Goal: Task Accomplishment & Management: Use online tool/utility

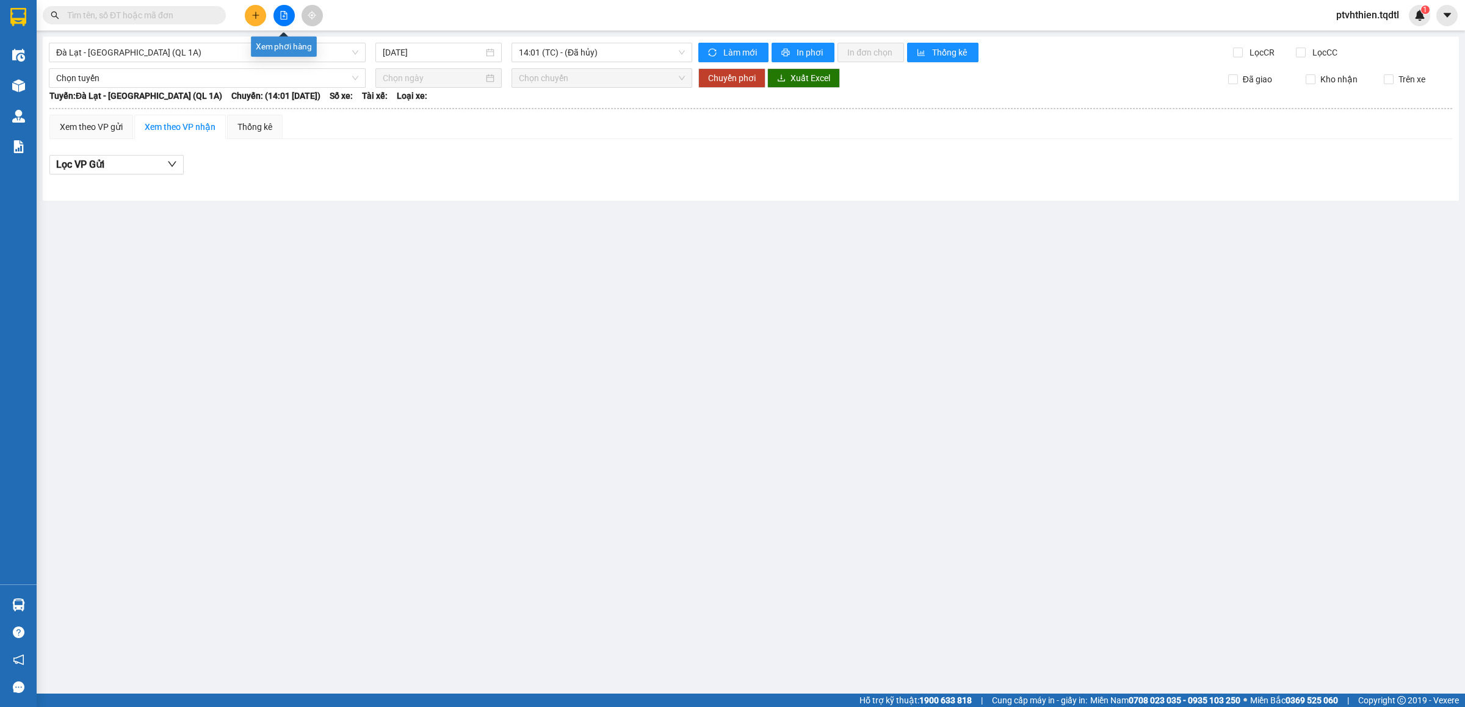
click at [286, 15] on icon "file-add" at bounding box center [284, 15] width 9 height 9
click at [283, 43] on div "Đà Lạt - [GEOGRAPHIC_DATA] (QL 1A)" at bounding box center [207, 53] width 317 height 20
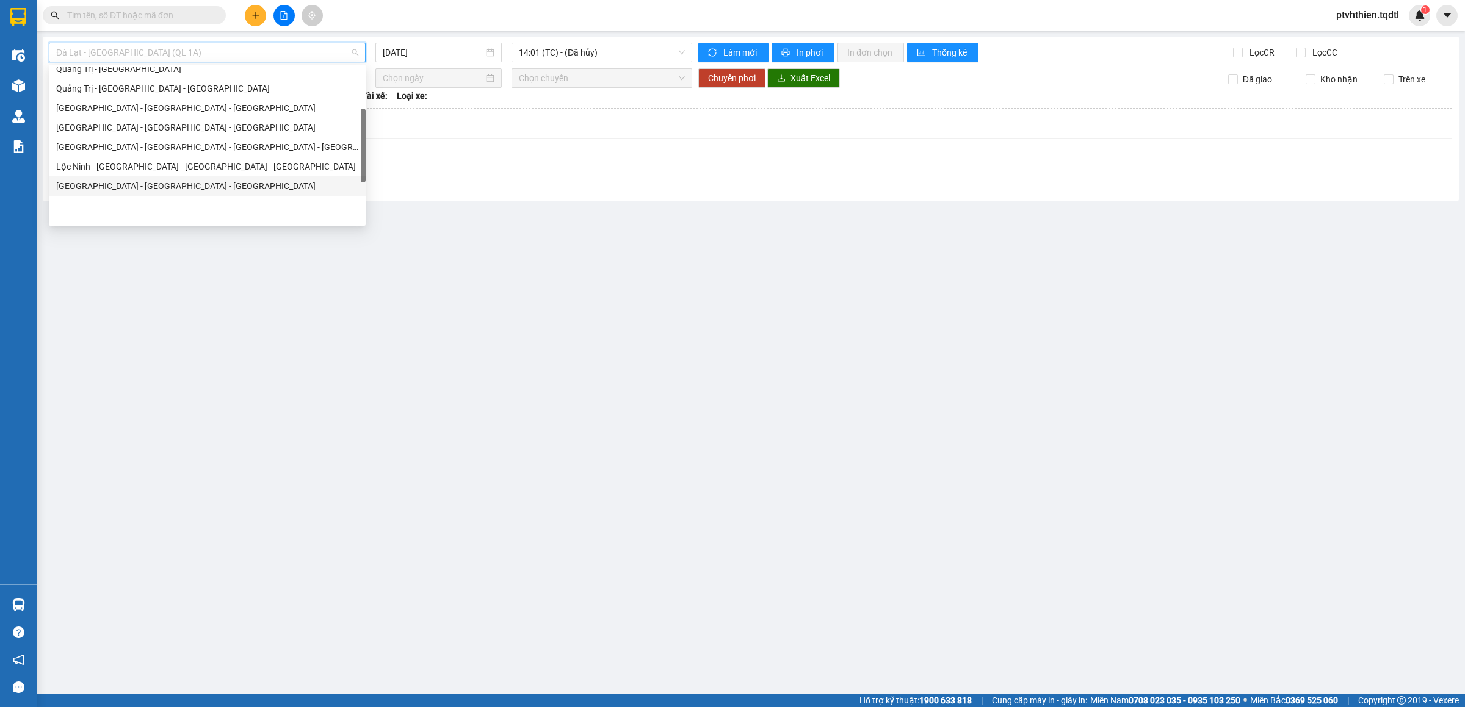
scroll to position [123, 0]
click at [191, 104] on div "Quảng Trị - [GEOGRAPHIC_DATA] - [GEOGRAPHIC_DATA] - [GEOGRAPHIC_DATA]" at bounding box center [207, 110] width 302 height 13
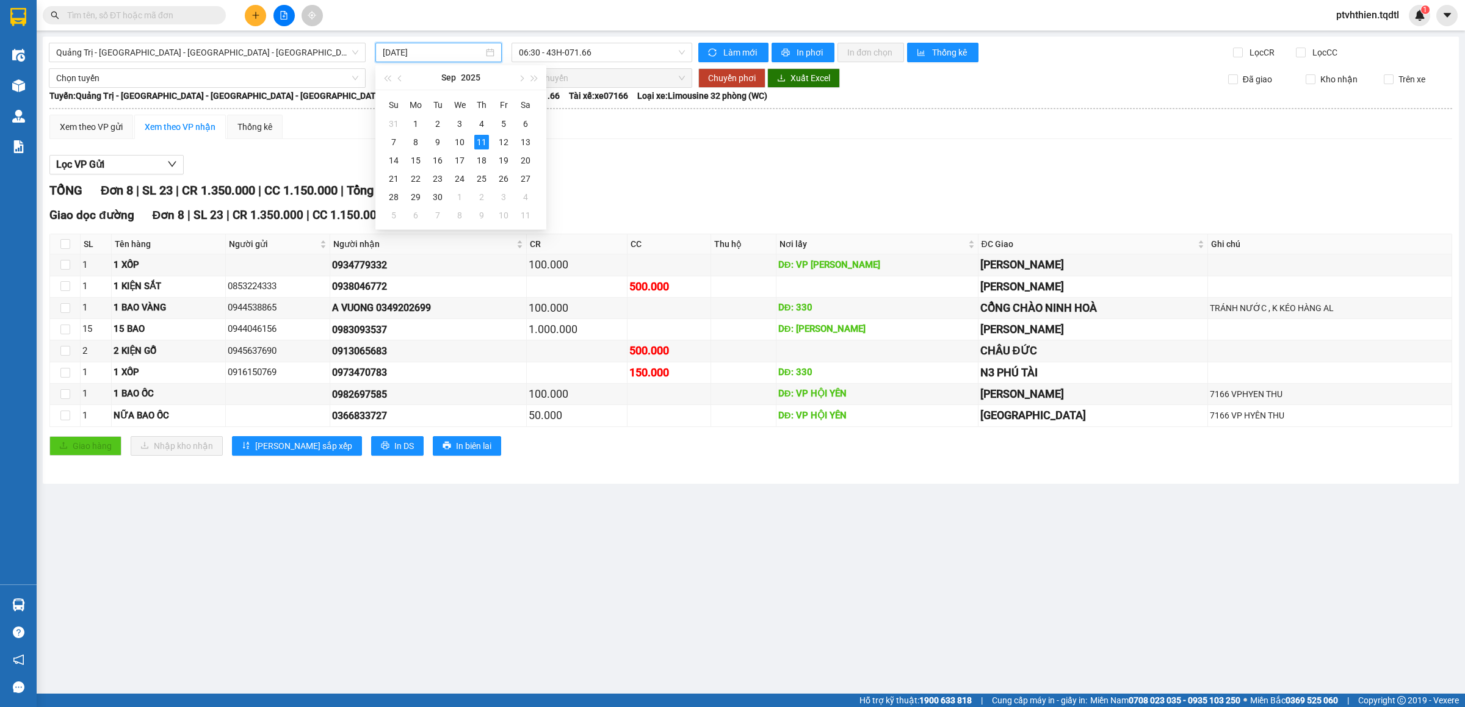
click at [425, 49] on input "[DATE]" at bounding box center [433, 52] width 101 height 13
click at [438, 139] on div "9" at bounding box center [437, 142] width 15 height 15
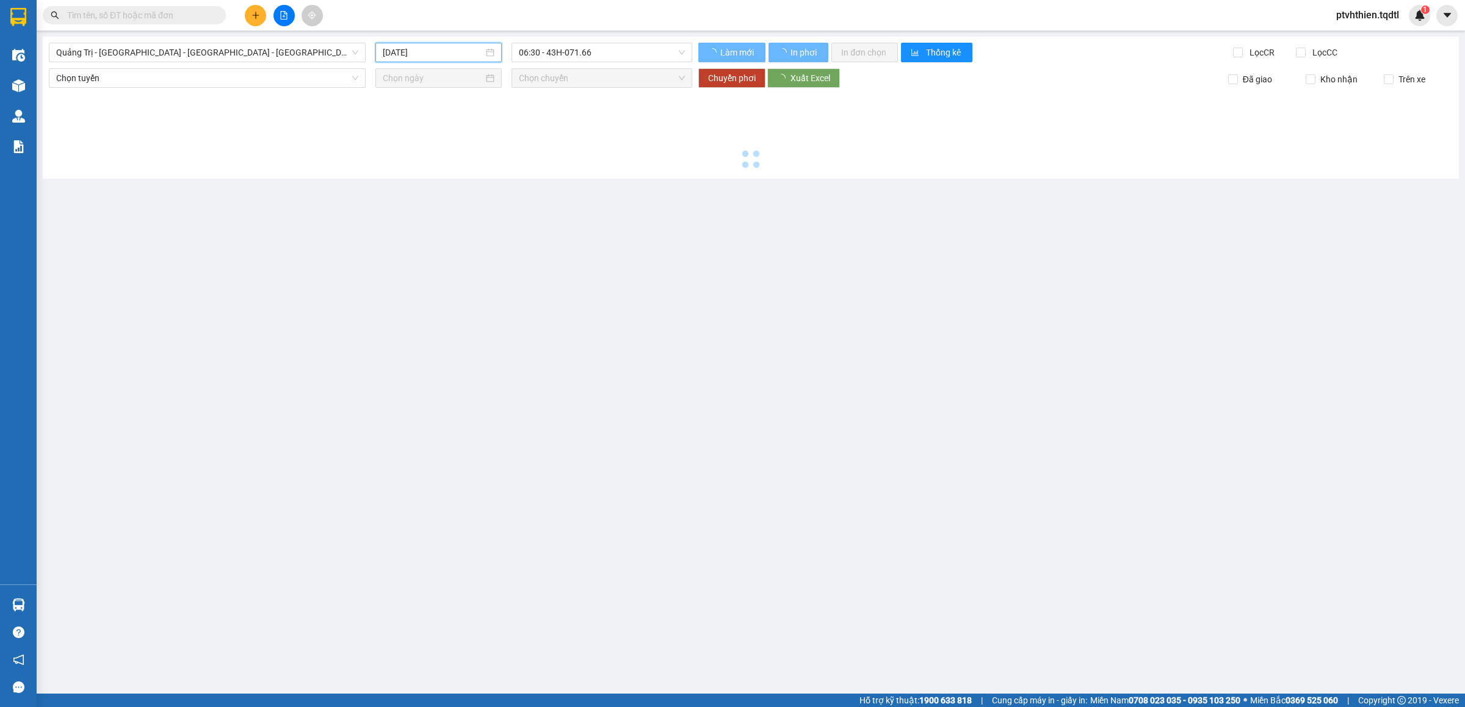
type input "[DATE]"
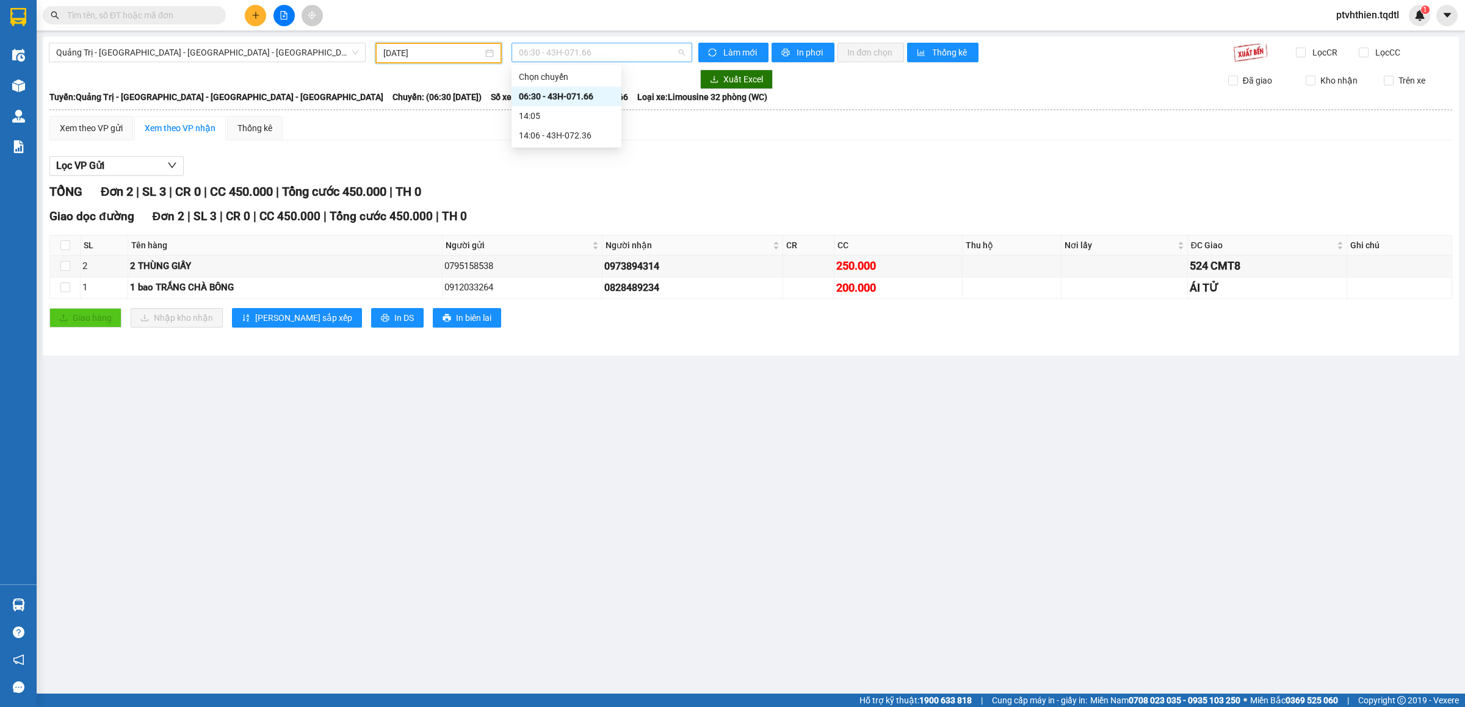
click at [640, 48] on span "06:30 - 43H-071.66" at bounding box center [602, 52] width 166 height 18
click at [588, 137] on div "14:06 - 43H-072.36" at bounding box center [566, 135] width 95 height 13
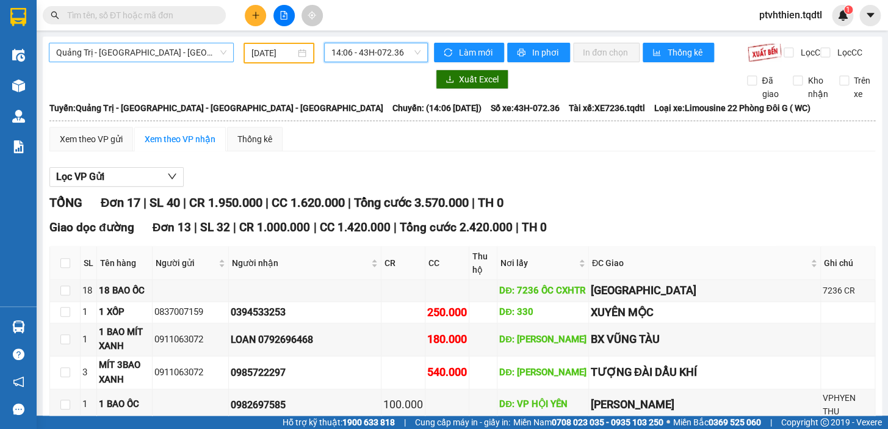
click at [201, 53] on span "Quảng Trị - [GEOGRAPHIC_DATA] - [GEOGRAPHIC_DATA] - [GEOGRAPHIC_DATA]" at bounding box center [141, 52] width 170 height 18
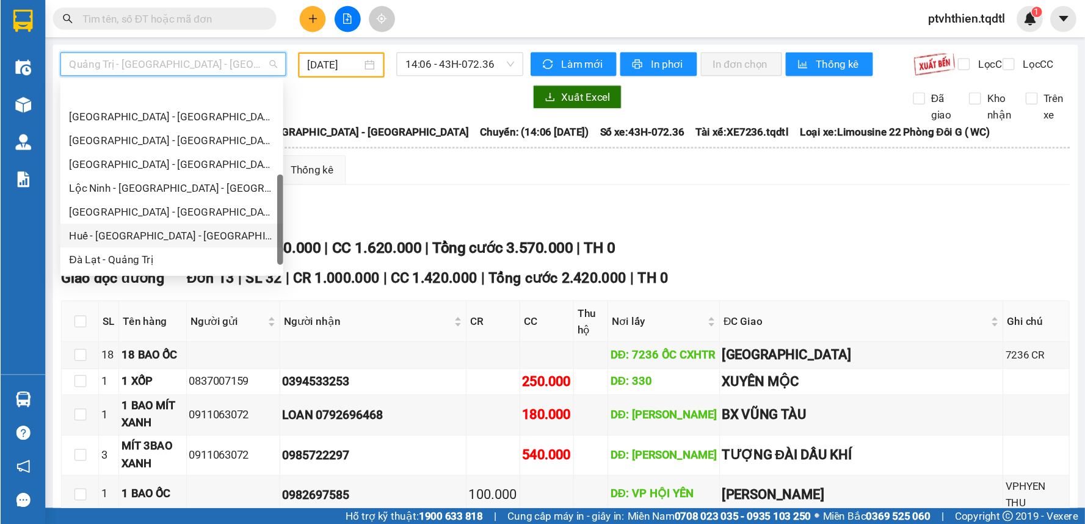
scroll to position [253, 0]
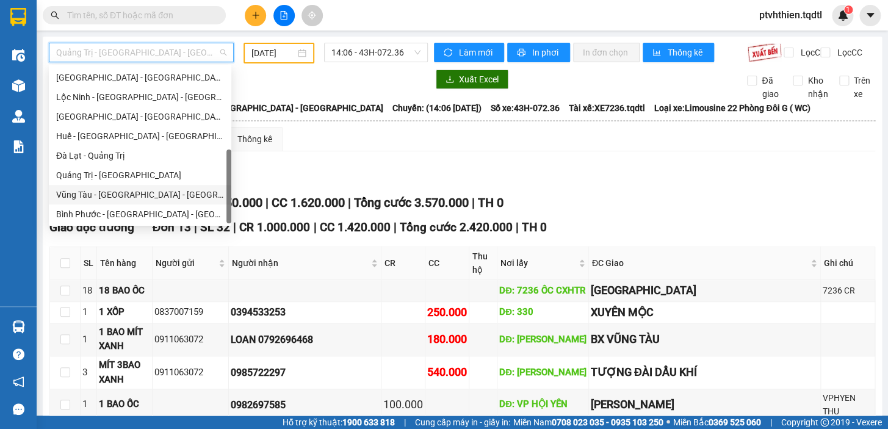
click at [134, 189] on div "Vũng Tàu - [GEOGRAPHIC_DATA] - [GEOGRAPHIC_DATA] - [GEOGRAPHIC_DATA]" at bounding box center [140, 194] width 168 height 13
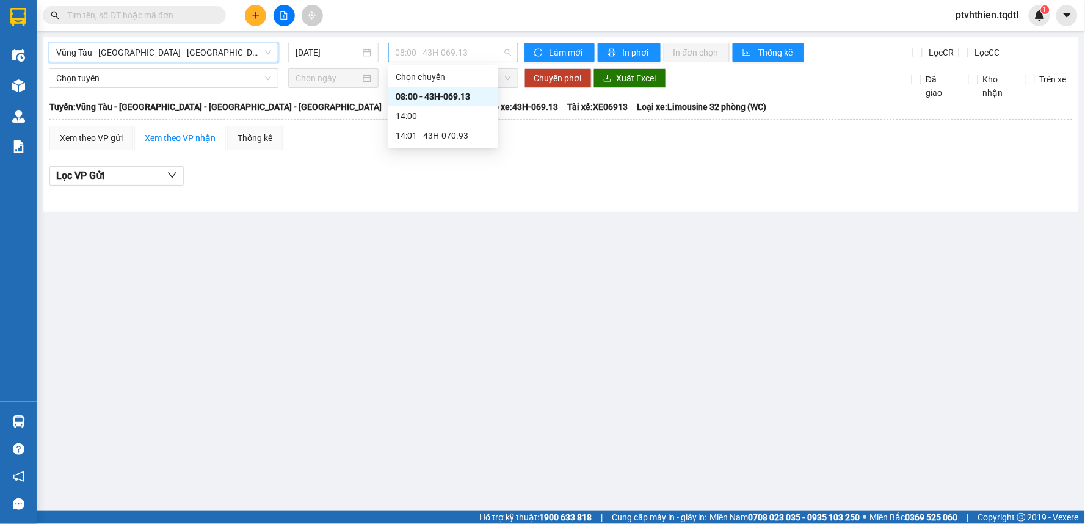
click at [473, 48] on span "08:00 - 43H-069.13" at bounding box center [453, 52] width 115 height 18
click at [465, 136] on div "14:01 - 43H-070.93" at bounding box center [443, 135] width 95 height 13
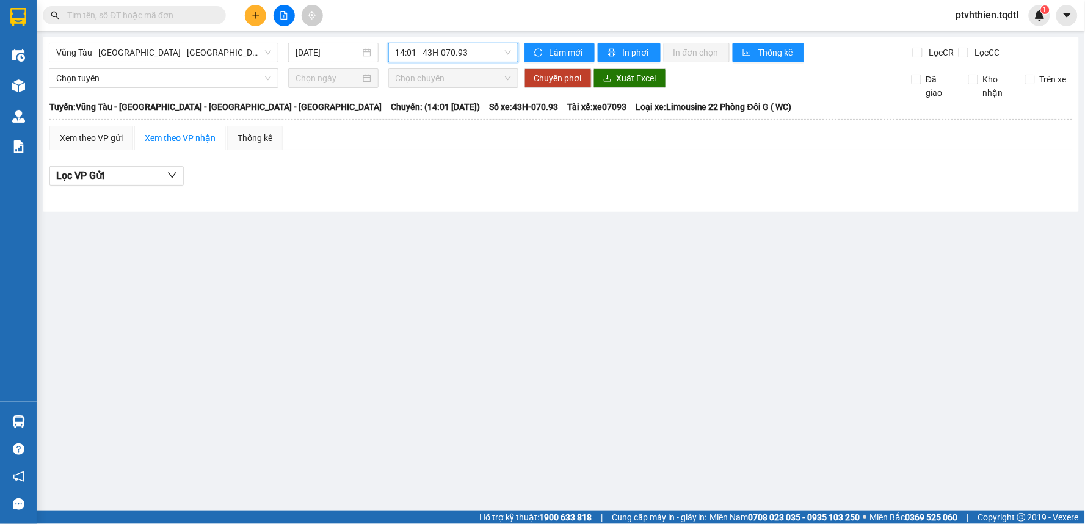
click at [487, 51] on span "14:01 - 43H-070.93" at bounding box center [453, 52] width 115 height 18
click at [357, 52] on input "[DATE]" at bounding box center [327, 52] width 64 height 13
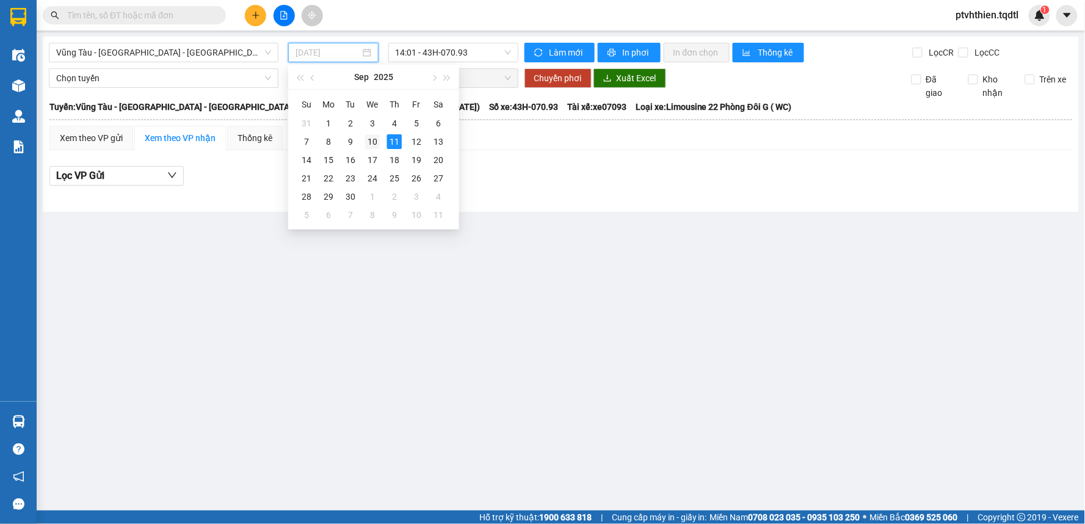
click at [375, 141] on div "10" at bounding box center [372, 141] width 15 height 15
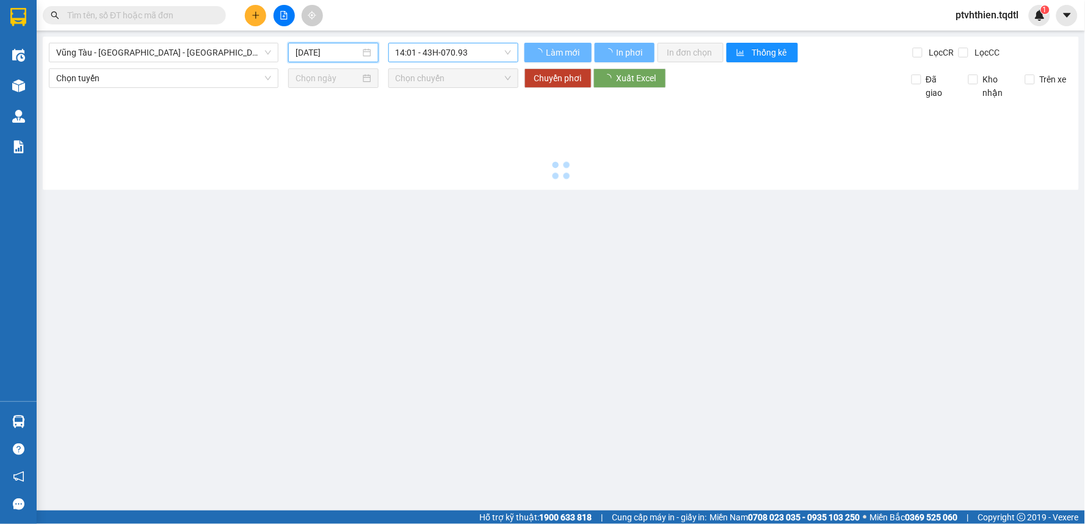
type input "[DATE]"
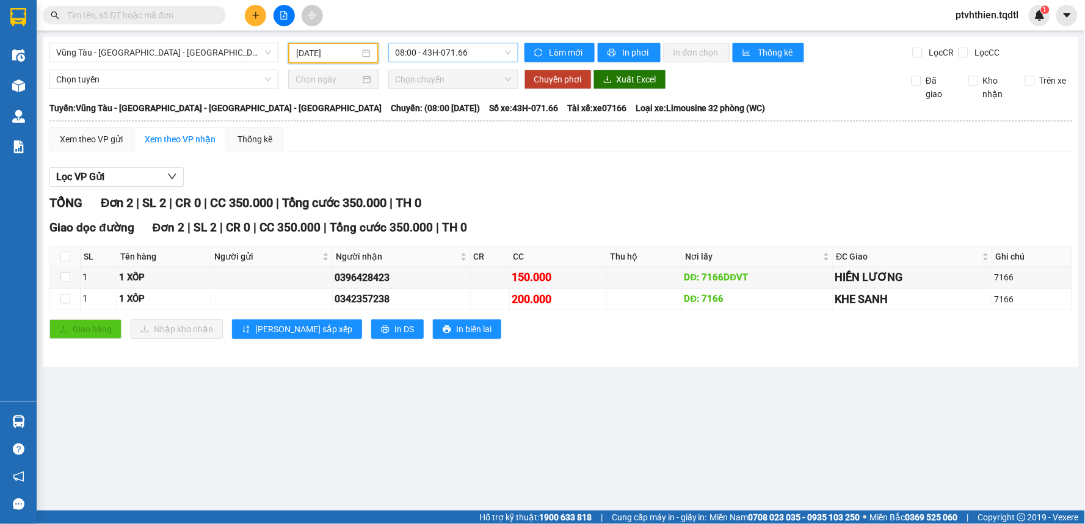
click at [468, 55] on span "08:00 - 43H-071.66" at bounding box center [453, 52] width 115 height 18
click at [473, 129] on div "14:01 - 43H-072.36" at bounding box center [443, 135] width 95 height 13
